Goal: Task Accomplishment & Management: Complete application form

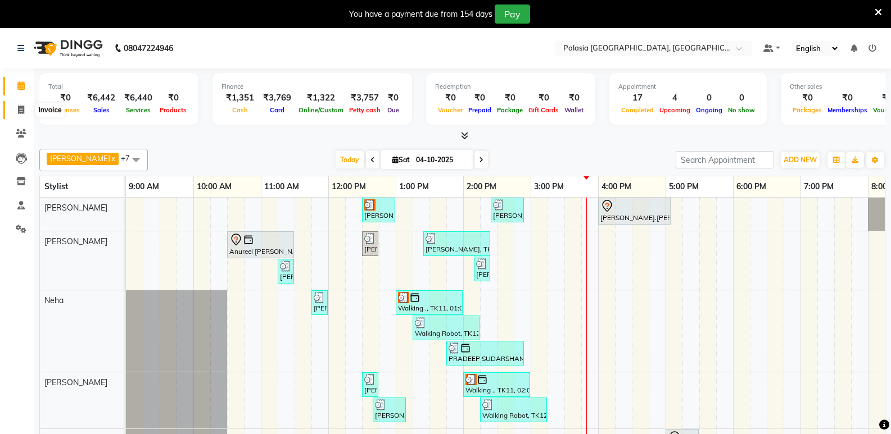
click at [24, 106] on icon at bounding box center [21, 110] width 6 height 8
select select "6009"
select select "service"
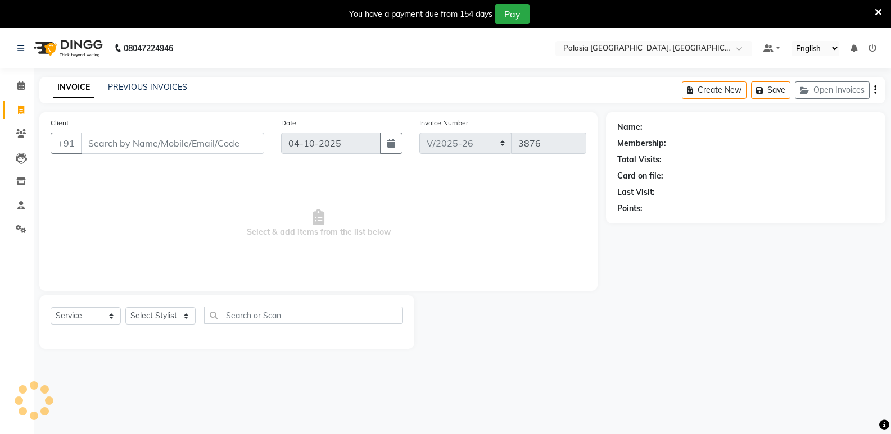
click at [113, 138] on input "Client" at bounding box center [172, 143] width 183 height 21
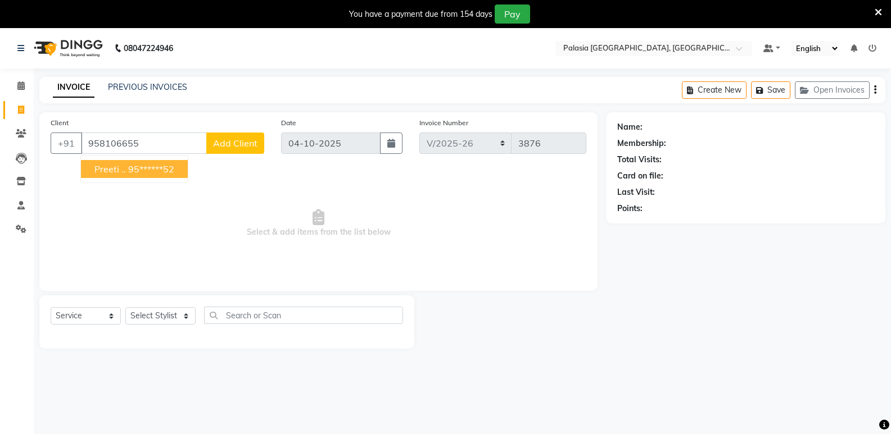
click at [121, 175] on button "Preeti .. 95******52" at bounding box center [134, 169] width 107 height 18
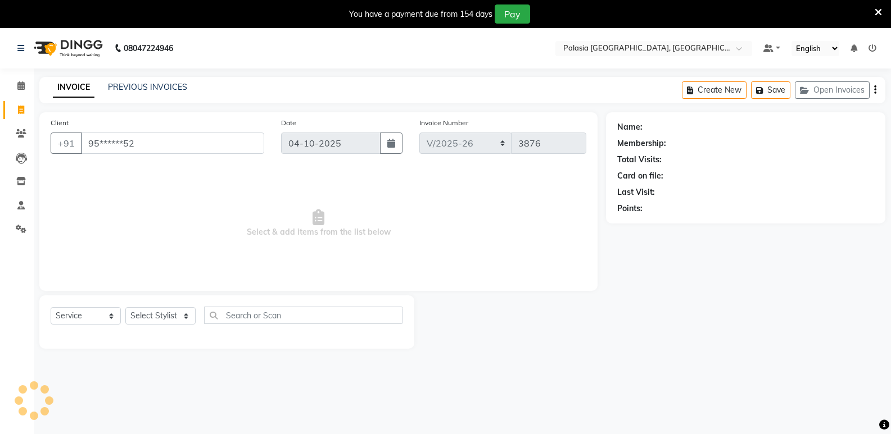
type input "95******52"
select select "1: Object"
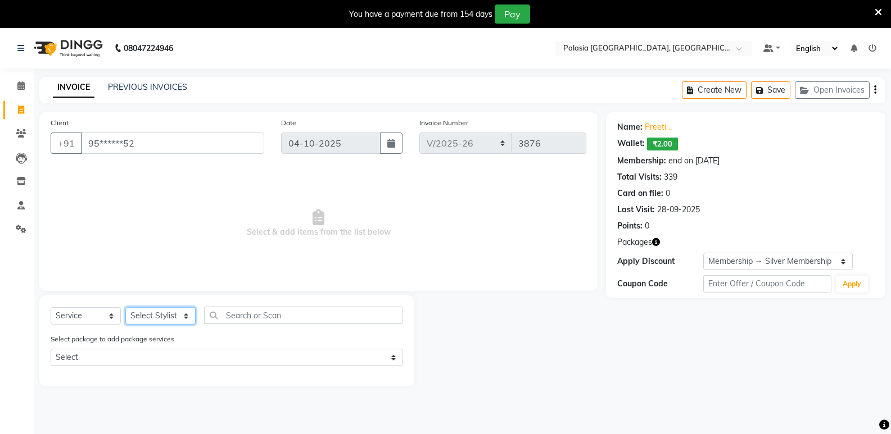
click at [165, 318] on select "Select Stylist [PERSON_NAME] Admin Aparna . [PERSON_NAME] [PERSON_NAME] [PERSON…" at bounding box center [160, 315] width 70 height 17
select select "46187"
click at [125, 307] on select "Select Stylist [PERSON_NAME] Admin Aparna . [PERSON_NAME] [PERSON_NAME] [PERSON…" at bounding box center [160, 315] width 70 height 17
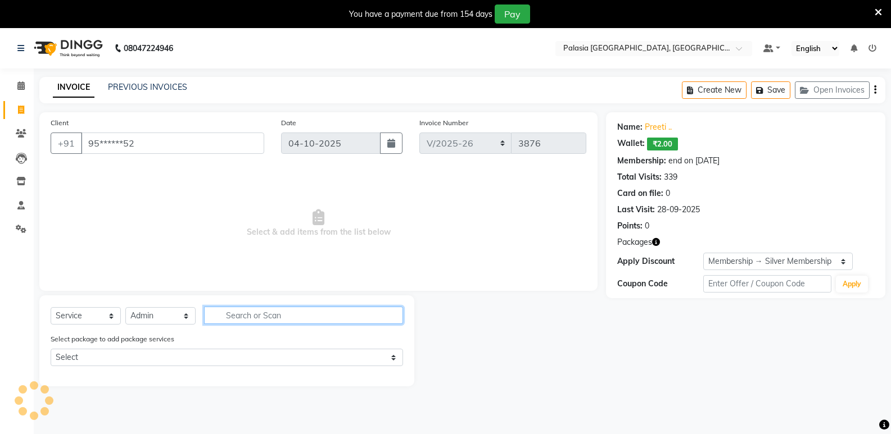
click at [244, 310] on input "text" at bounding box center [303, 315] width 199 height 17
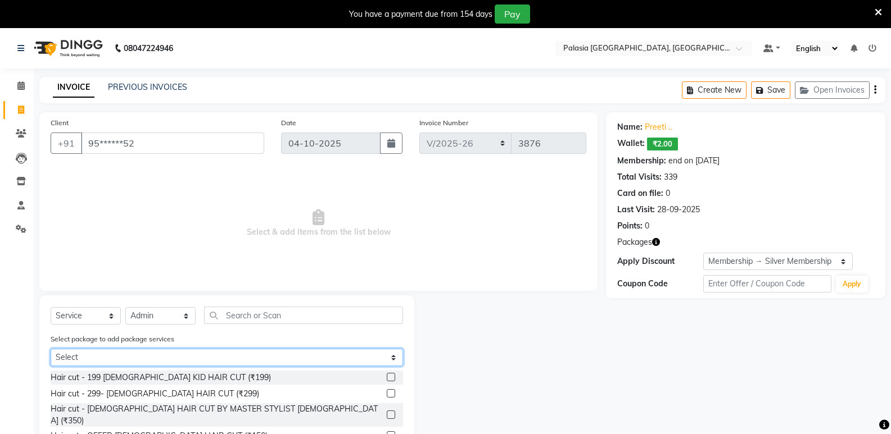
click at [155, 356] on select "Select Silver Membership" at bounding box center [227, 357] width 352 height 17
select select "1: Object"
click at [51, 349] on select "Select Silver Membership" at bounding box center [227, 357] width 352 height 17
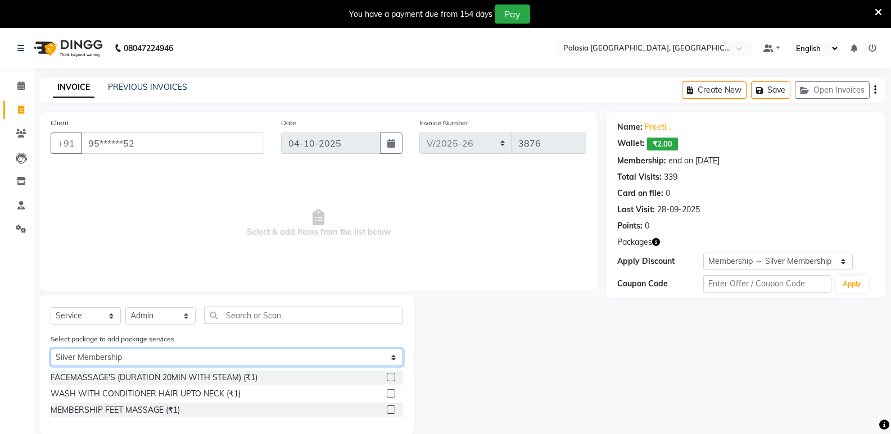
scroll to position [28, 0]
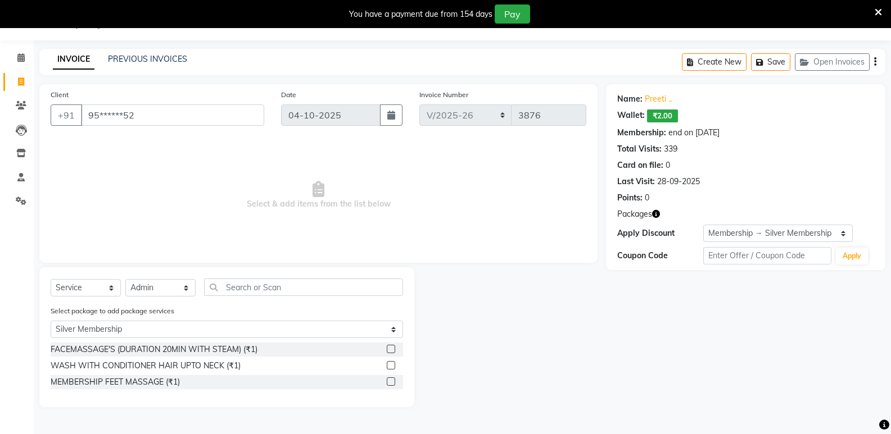
click at [392, 364] on label at bounding box center [391, 365] width 8 height 8
click at [392, 364] on input "checkbox" at bounding box center [390, 365] width 7 height 7
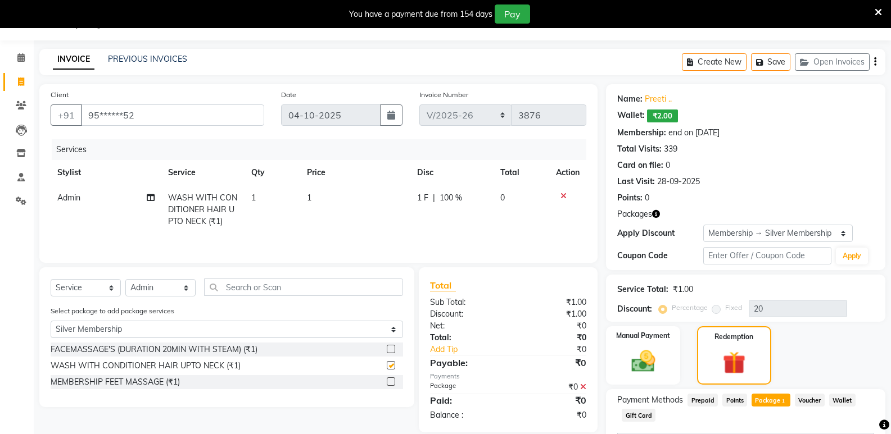
checkbox input "false"
click at [251, 293] on input "text" at bounding box center [303, 287] width 199 height 17
type input "bl"
select select "0: undefined"
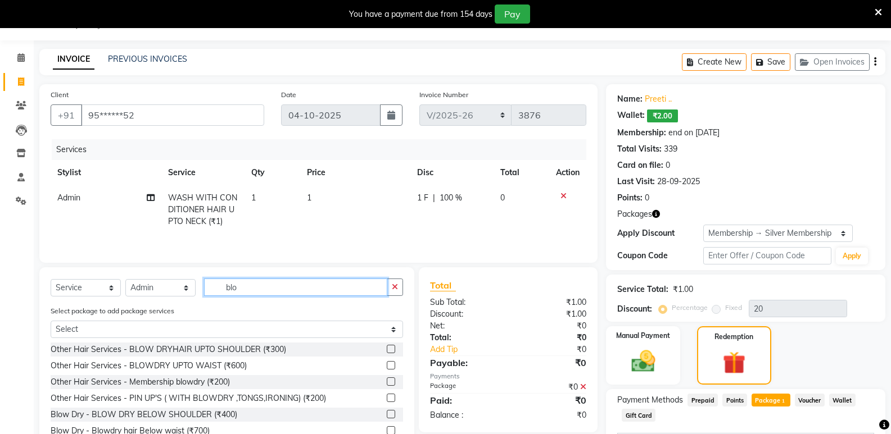
type input "blo"
click at [387, 416] on label at bounding box center [391, 414] width 8 height 8
click at [387, 416] on input "checkbox" at bounding box center [390, 414] width 7 height 7
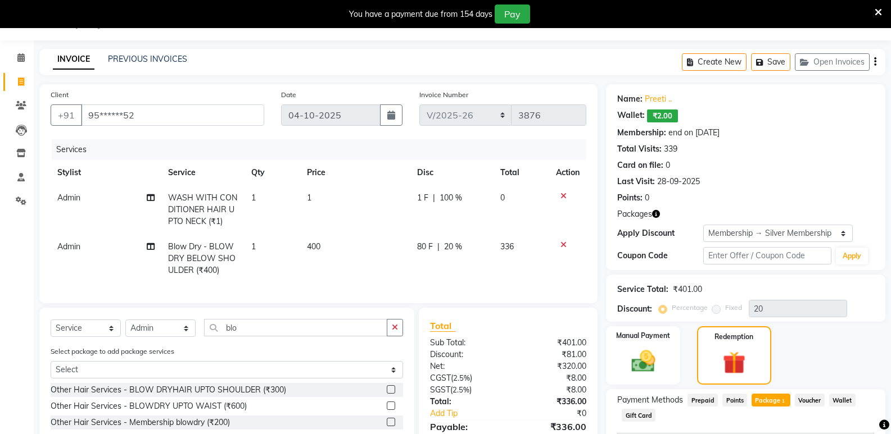
checkbox input "false"
click at [754, 57] on button "Save" at bounding box center [770, 61] width 39 height 17
click at [876, 10] on icon at bounding box center [877, 12] width 7 height 10
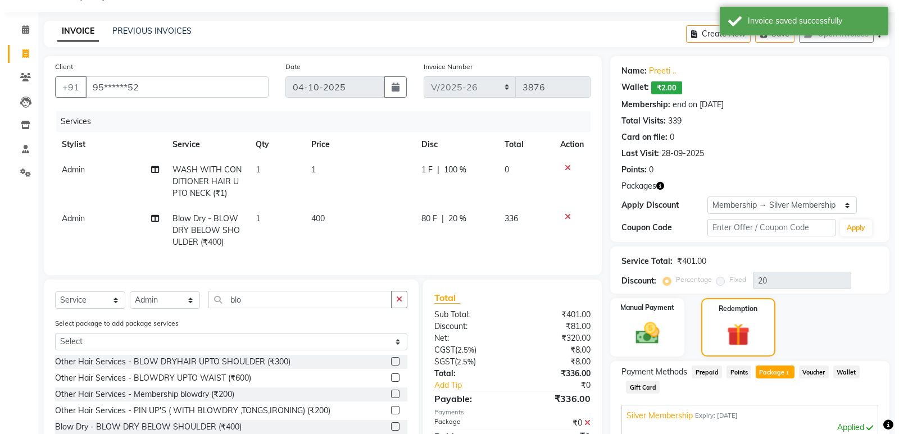
scroll to position [0, 0]
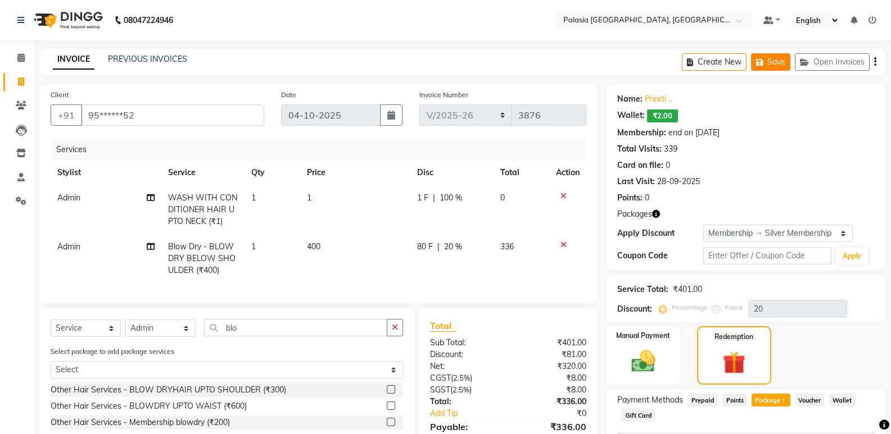
click at [774, 65] on button "Save" at bounding box center [770, 61] width 39 height 17
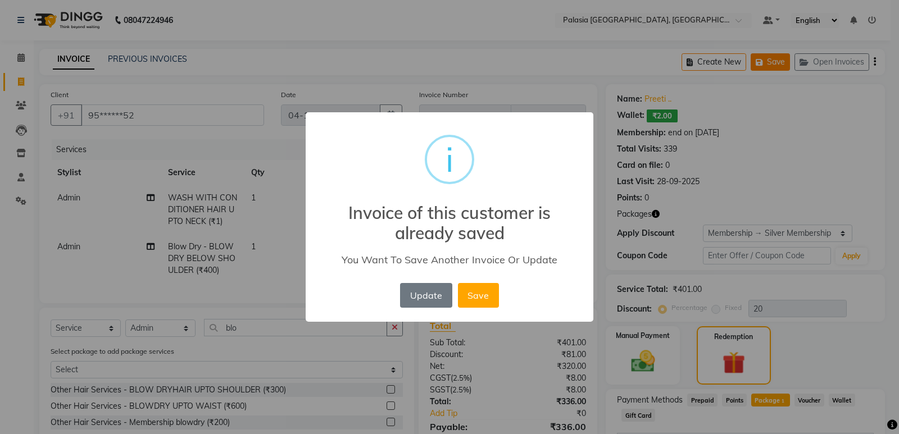
click at [774, 65] on div "× i Invoice of this customer is already saved You Want To Save Another Invoice …" at bounding box center [449, 217] width 899 height 434
click at [471, 299] on button "Save" at bounding box center [478, 295] width 41 height 25
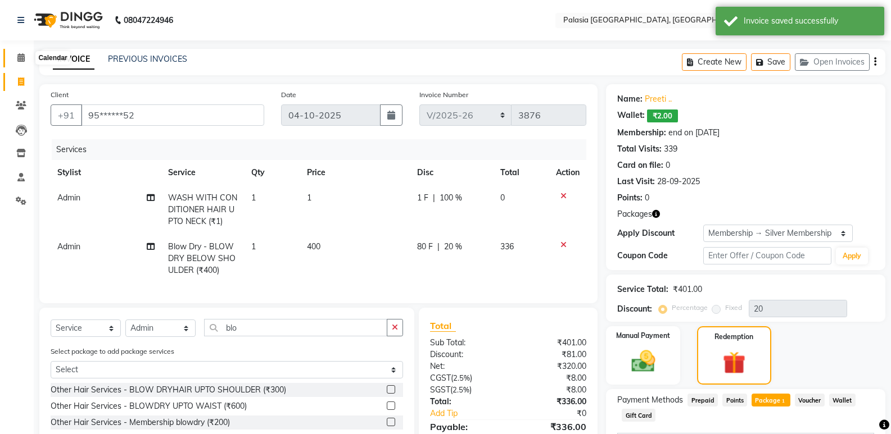
click at [19, 57] on icon at bounding box center [20, 57] width 7 height 8
